Goal: Task Accomplishment & Management: Use online tool/utility

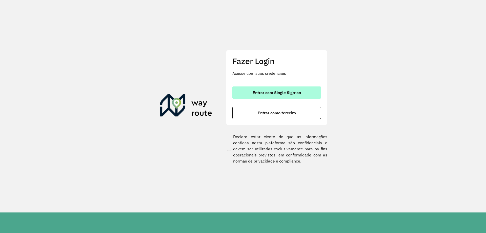
click at [243, 91] on button "Entrar com Single Sign-on" at bounding box center [277, 92] width 89 height 12
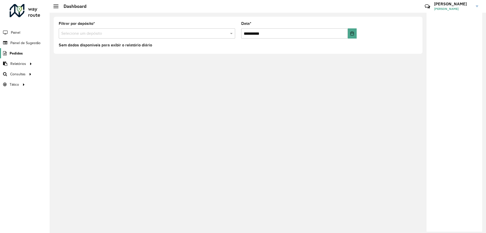
click at [18, 54] on span "Pedidos" at bounding box center [16, 53] width 13 height 5
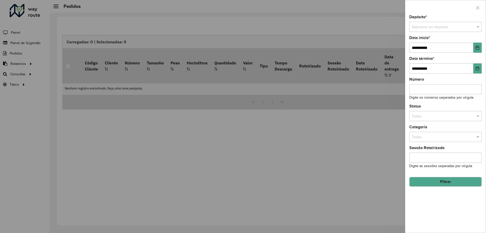
click at [18, 64] on div at bounding box center [243, 116] width 486 height 233
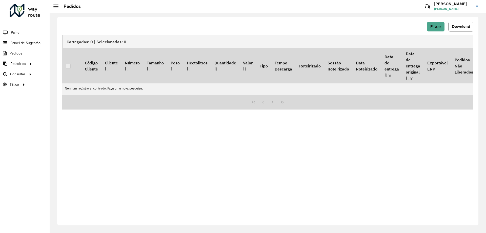
click at [18, 64] on span "Relatórios" at bounding box center [18, 63] width 16 height 5
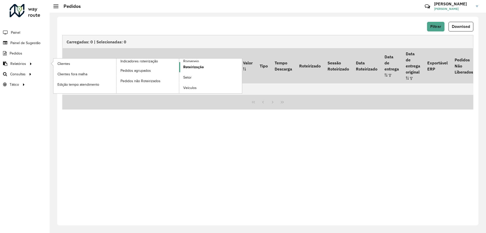
click at [208, 64] on link "Roteirização" at bounding box center [210, 67] width 63 height 10
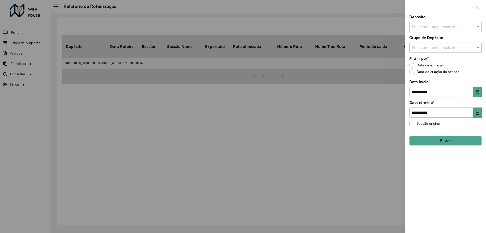
click at [435, 28] on input "text" at bounding box center [443, 27] width 65 height 6
click at [426, 54] on div "AS - Aracaju" at bounding box center [446, 52] width 72 height 9
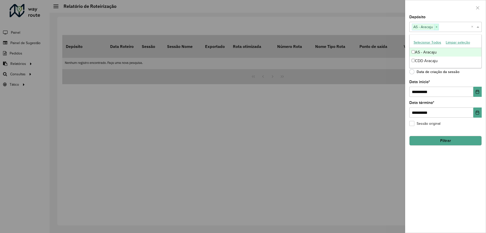
click at [437, 27] on span "×" at bounding box center [437, 27] width 5 height 6
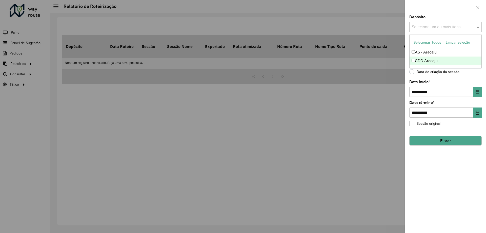
click at [427, 58] on div "CDD Aracaju" at bounding box center [446, 60] width 72 height 9
click at [477, 93] on icon "Choose Date" at bounding box center [478, 92] width 4 height 4
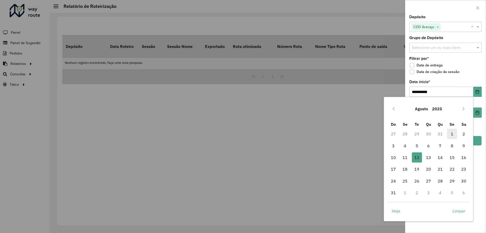
click at [450, 132] on span "1" at bounding box center [452, 134] width 10 height 10
type input "**********"
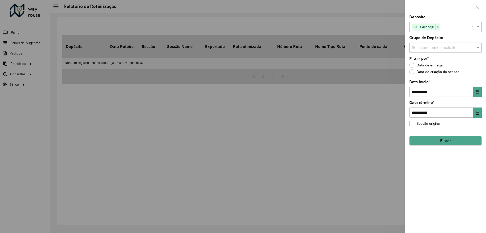
click at [470, 144] on button "Filtrar" at bounding box center [446, 141] width 72 height 10
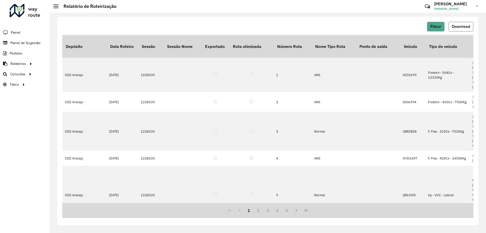
click at [457, 28] on span "Download" at bounding box center [461, 26] width 18 height 4
